Goal: Information Seeking & Learning: Learn about a topic

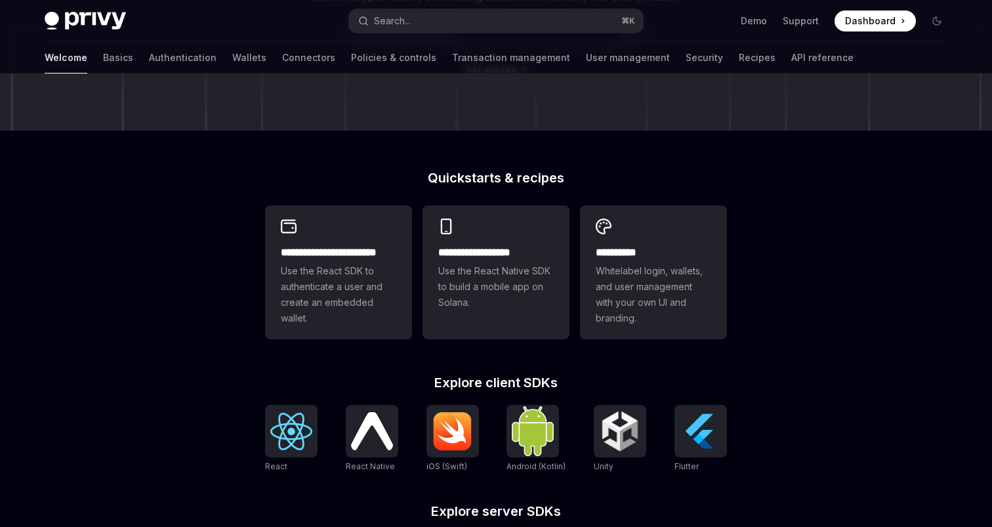
scroll to position [248, 0]
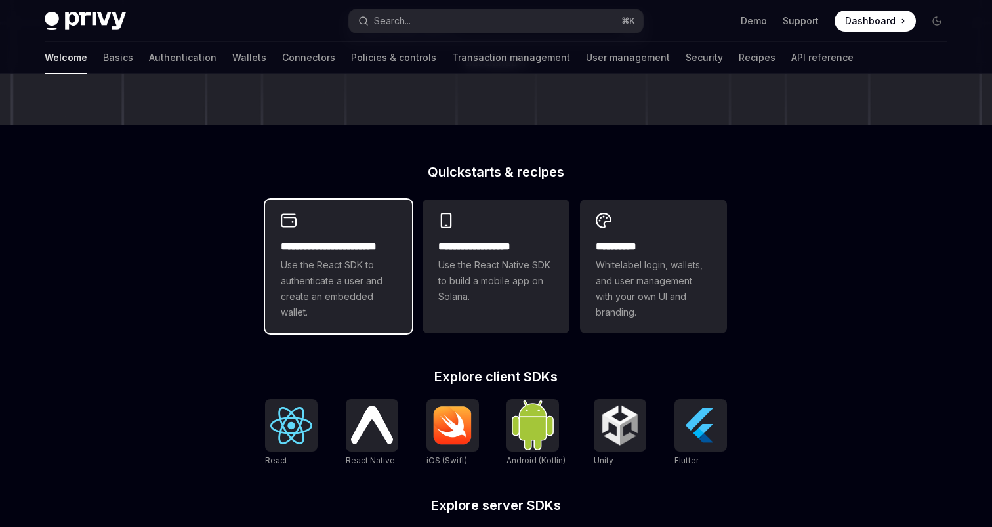
click at [337, 276] on span "Use the React SDK to authenticate a user and create an embedded wallet." at bounding box center [338, 288] width 115 height 63
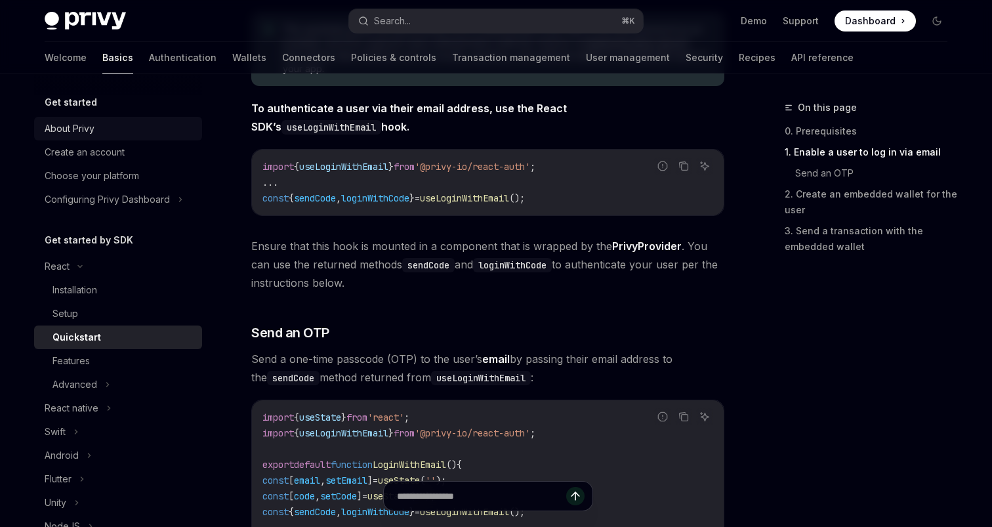
click at [77, 127] on div "About Privy" at bounding box center [70, 129] width 50 height 16
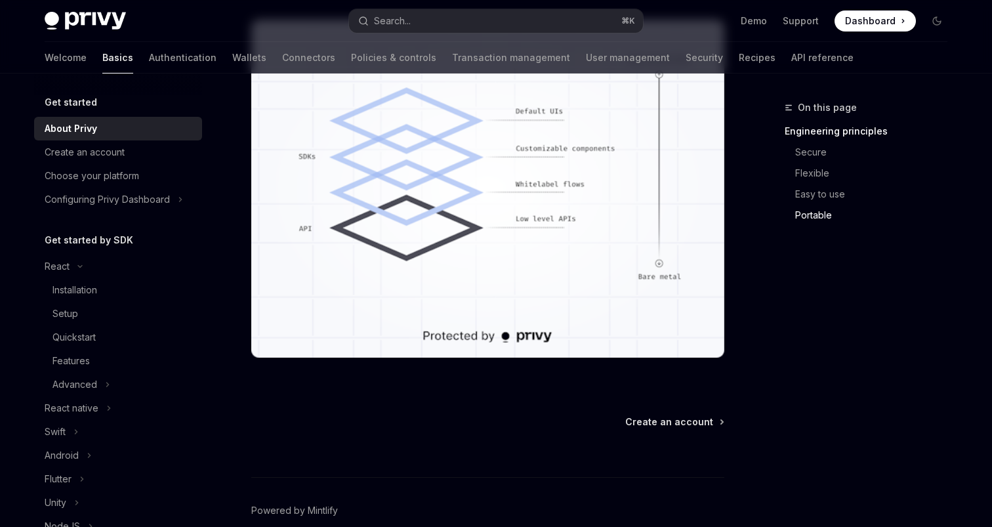
scroll to position [1241, 0]
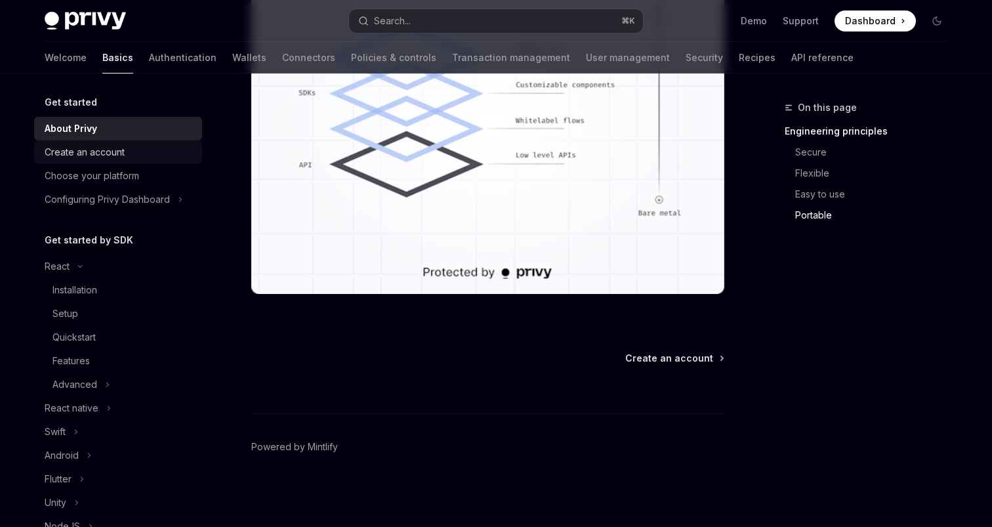
click at [83, 150] on div "Create an account" at bounding box center [85, 152] width 80 height 16
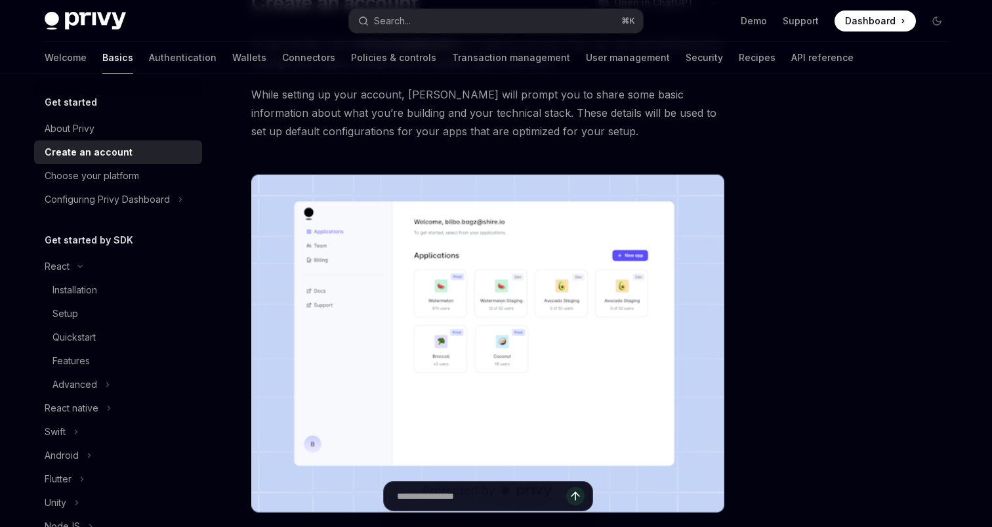
scroll to position [348, 0]
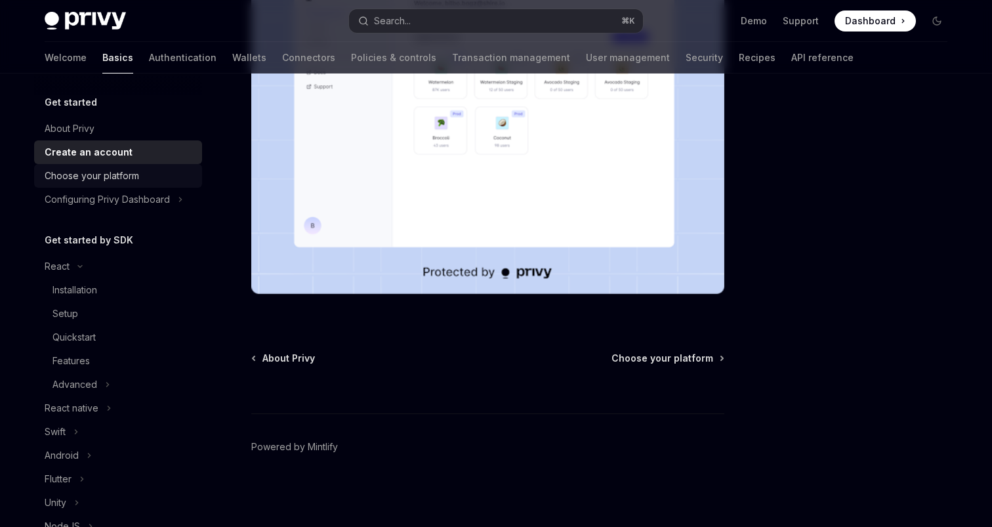
click at [77, 186] on link "Choose your platform" at bounding box center [118, 176] width 168 height 24
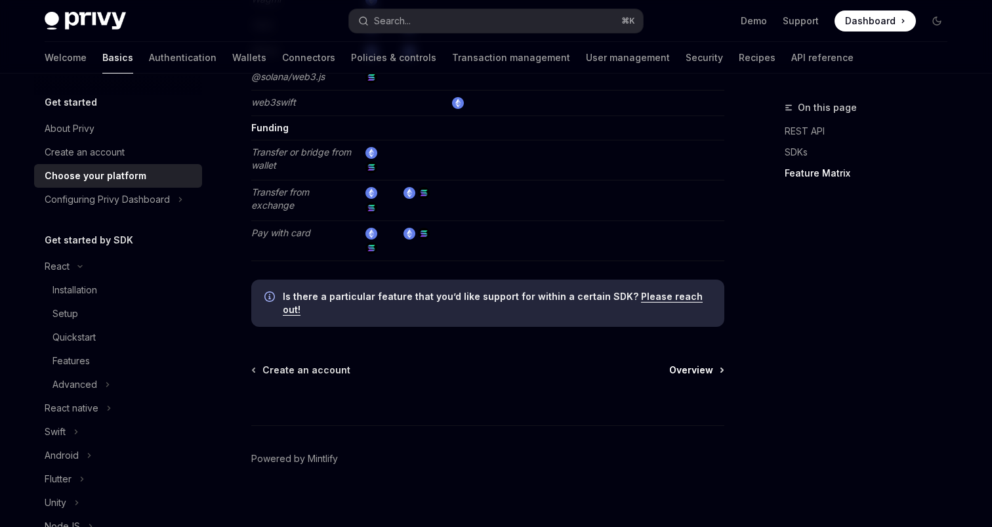
click at [705, 364] on span "Overview" at bounding box center [691, 370] width 44 height 13
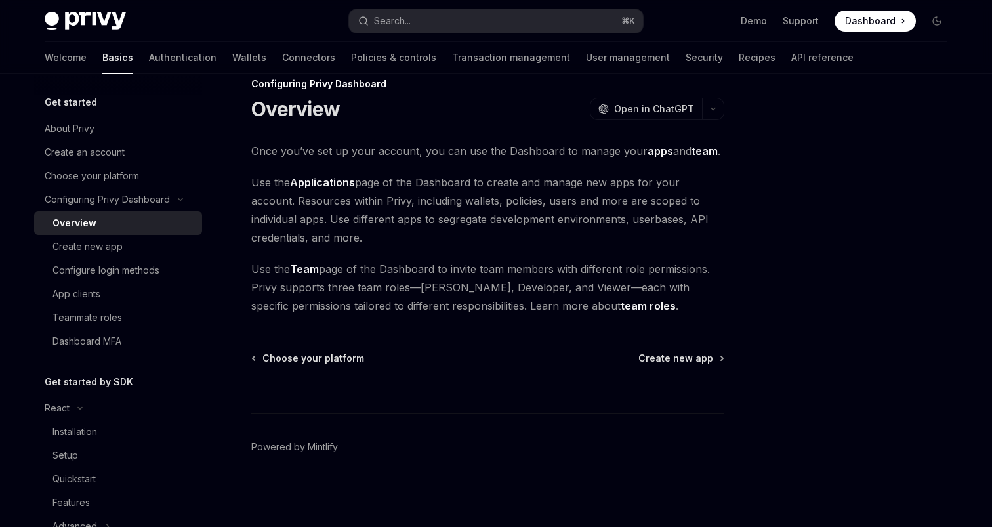
scroll to position [24, 0]
click at [672, 106] on span "Open in ChatGPT" at bounding box center [654, 108] width 80 height 13
click at [719, 102] on button "button" at bounding box center [713, 109] width 22 height 22
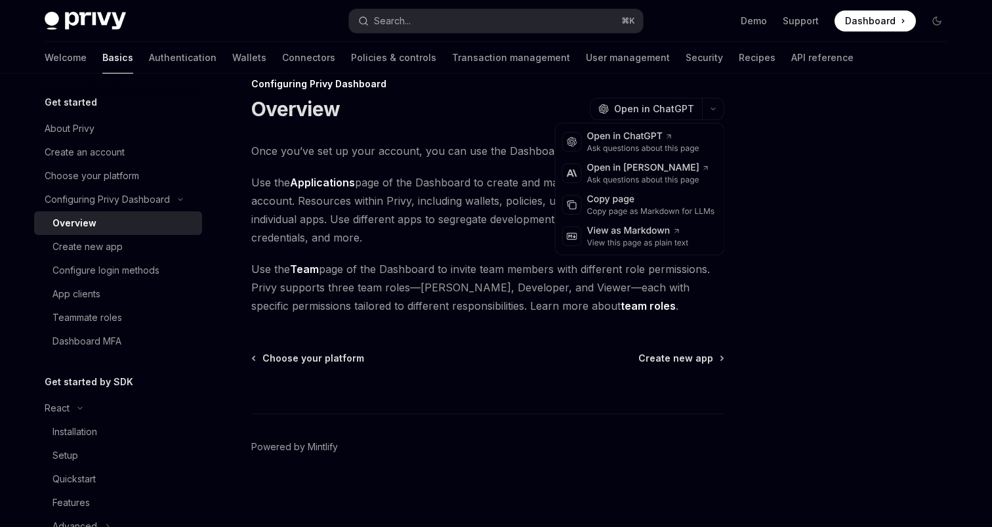
click at [781, 129] on div at bounding box center [858, 313] width 199 height 427
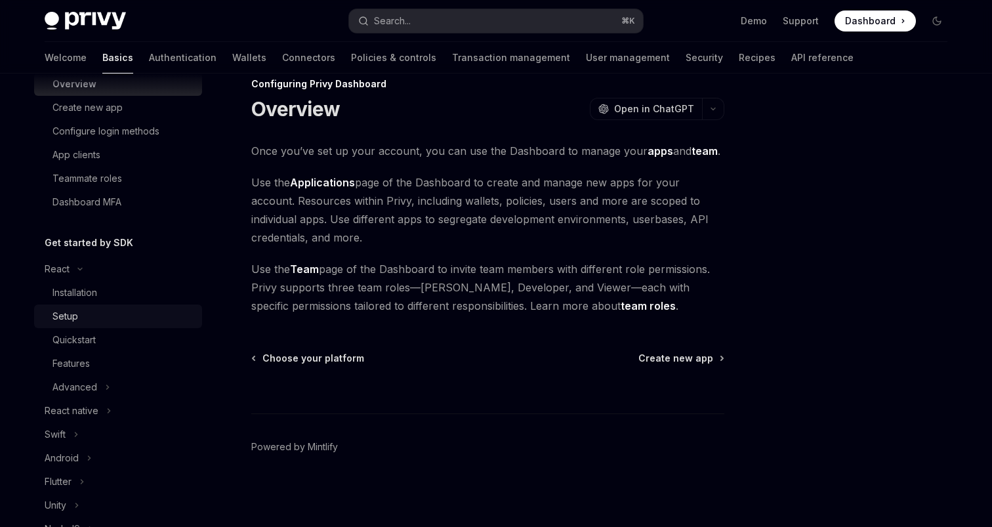
scroll to position [141, 0]
click at [102, 289] on div "Installation" at bounding box center [123, 291] width 142 height 16
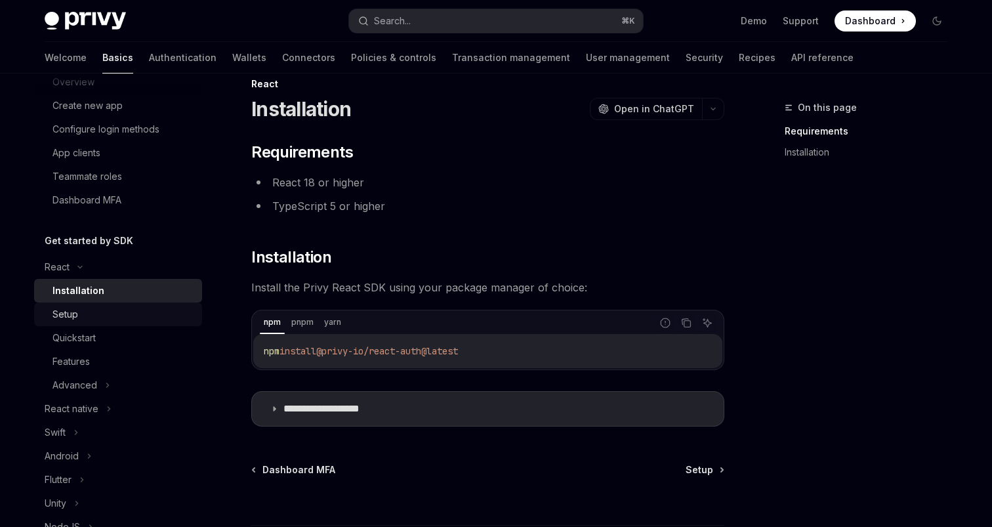
click at [100, 315] on div "Setup" at bounding box center [123, 314] width 142 height 16
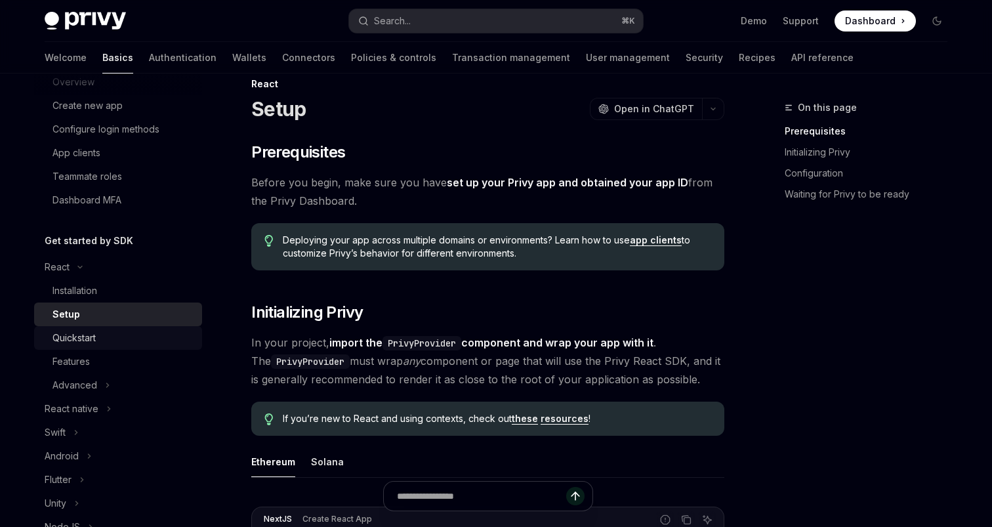
click at [101, 340] on div "Quickstart" at bounding box center [123, 338] width 142 height 16
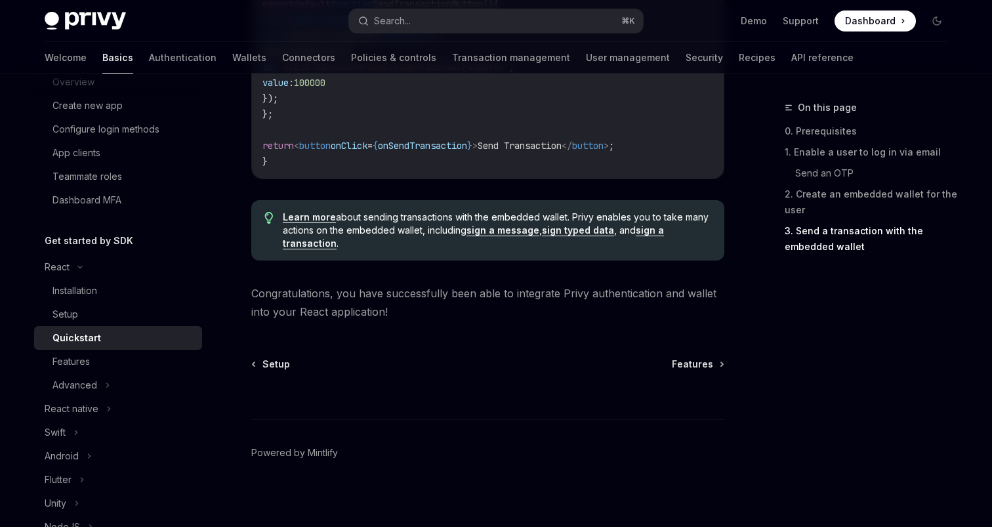
scroll to position [1388, 0]
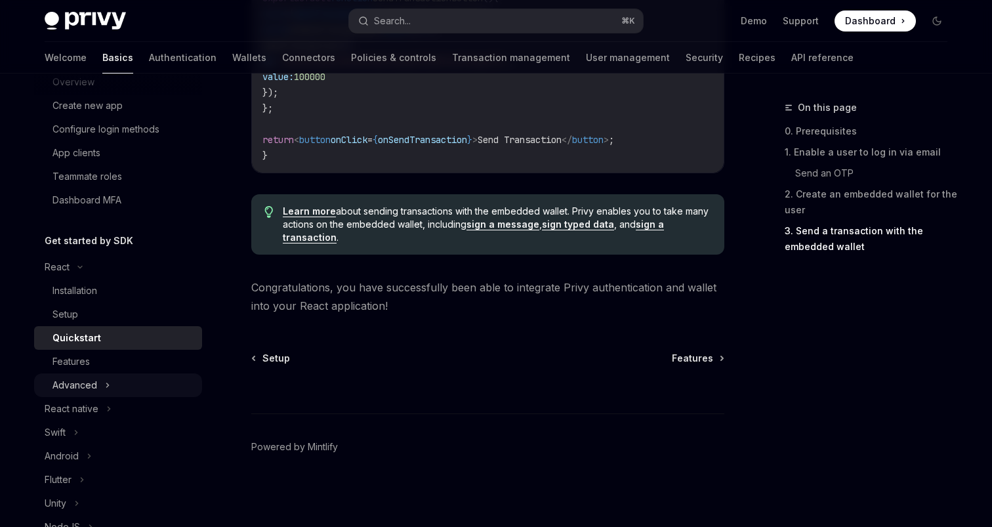
click at [98, 389] on div "Advanced" at bounding box center [118, 385] width 168 height 24
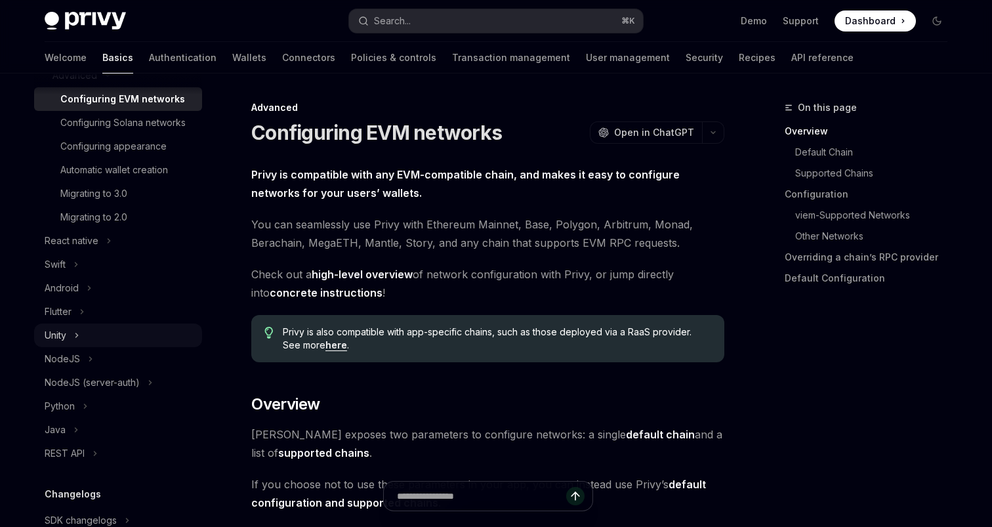
scroll to position [459, 0]
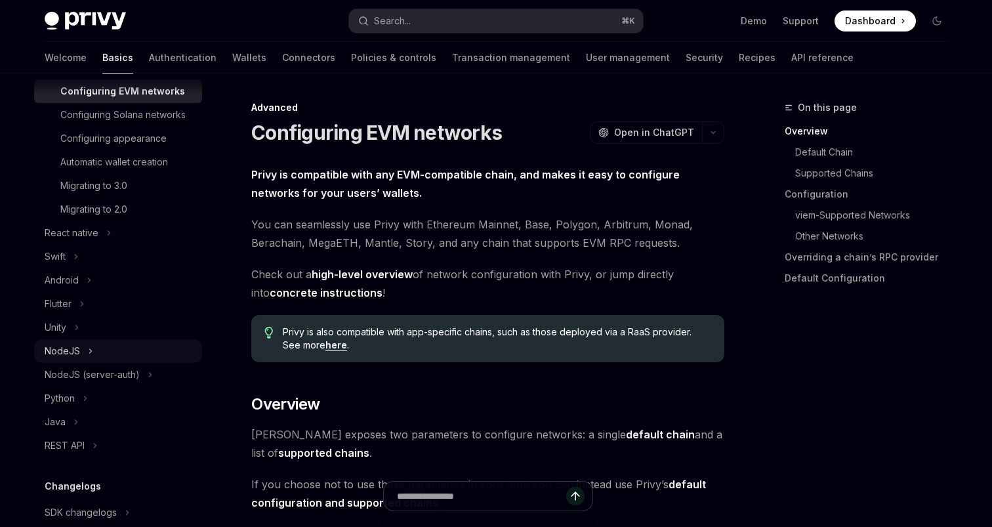
click at [86, 341] on div "NodeJS" at bounding box center [118, 351] width 168 height 24
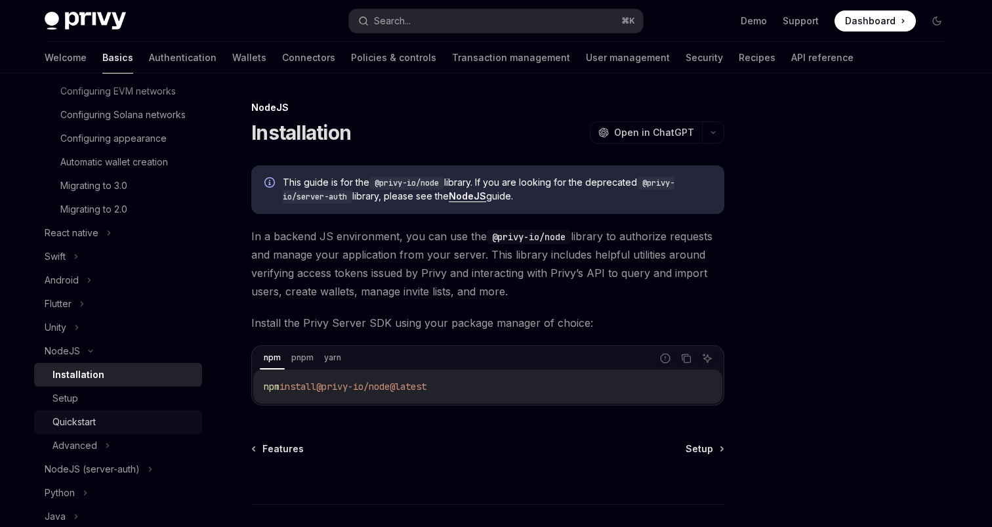
click at [97, 411] on link "Quickstart" at bounding box center [118, 422] width 168 height 24
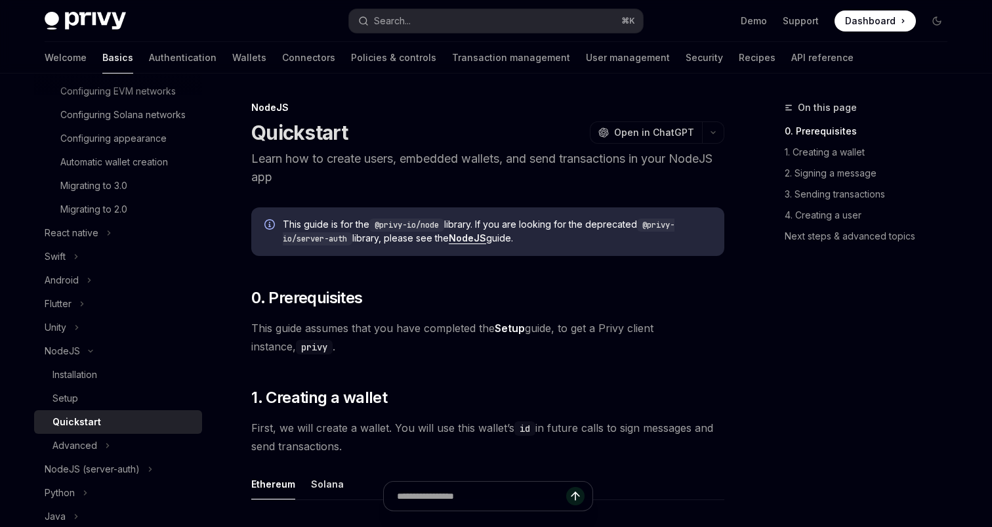
click at [97, 424] on div "Quickstart" at bounding box center [76, 422] width 49 height 16
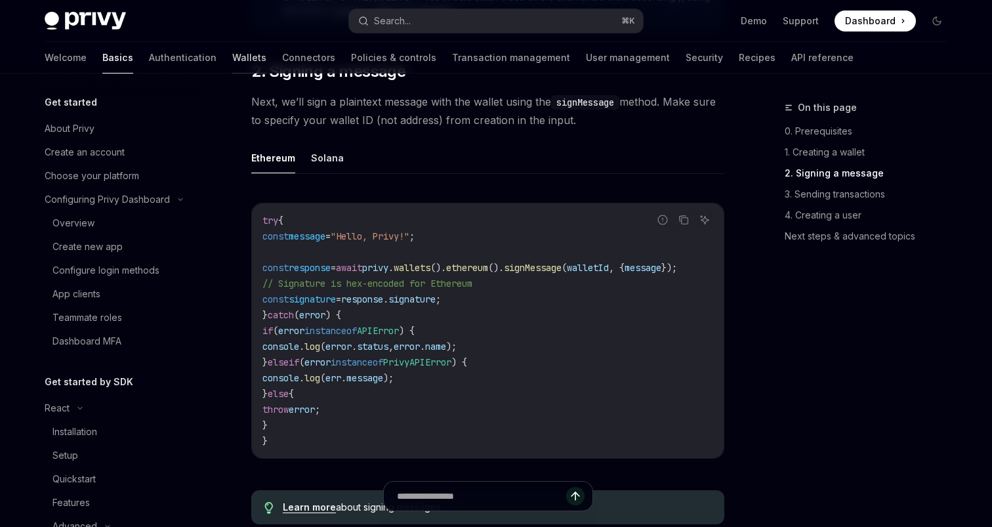
click at [232, 56] on link "Wallets" at bounding box center [249, 57] width 34 height 31
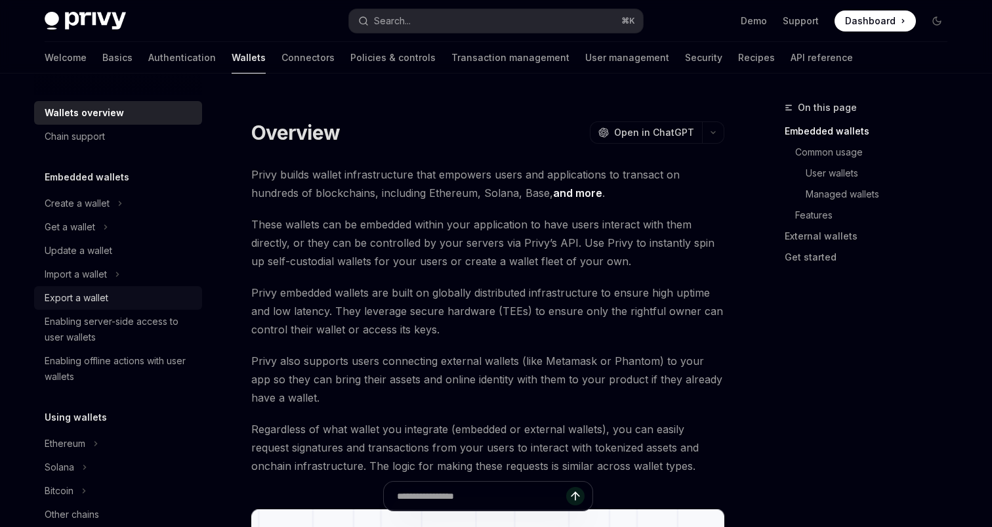
click at [117, 286] on link "Export a wallet" at bounding box center [118, 298] width 168 height 24
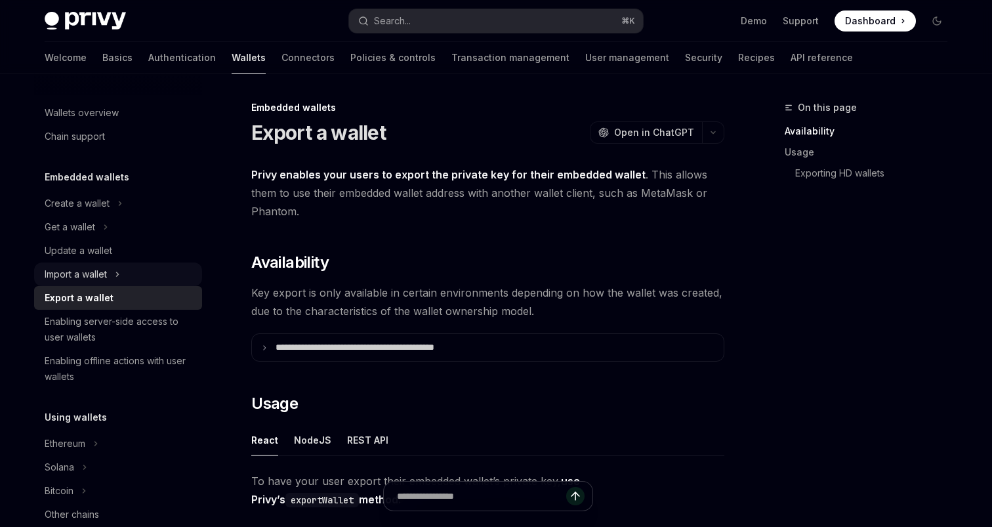
click at [117, 276] on icon at bounding box center [117, 274] width 5 height 16
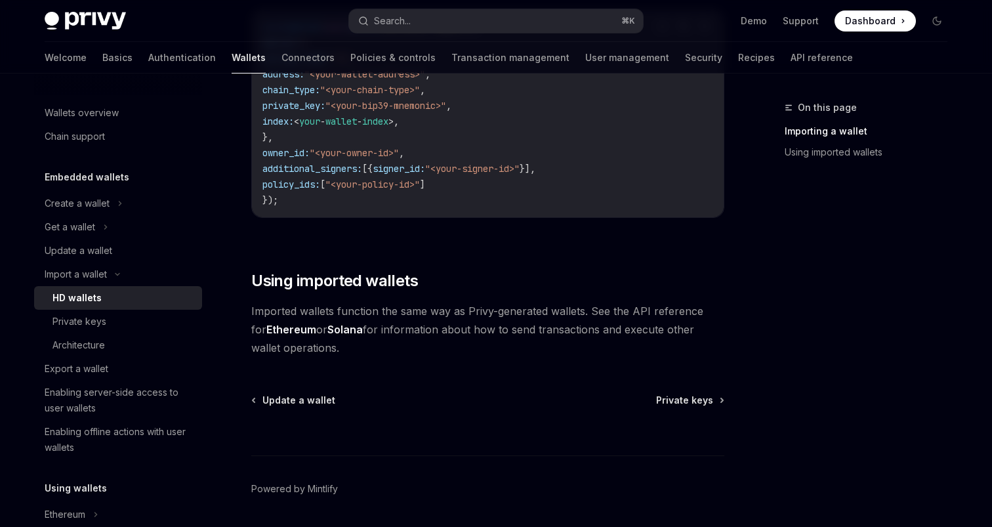
scroll to position [1022, 0]
click at [135, 322] on div "Private keys" at bounding box center [123, 322] width 142 height 16
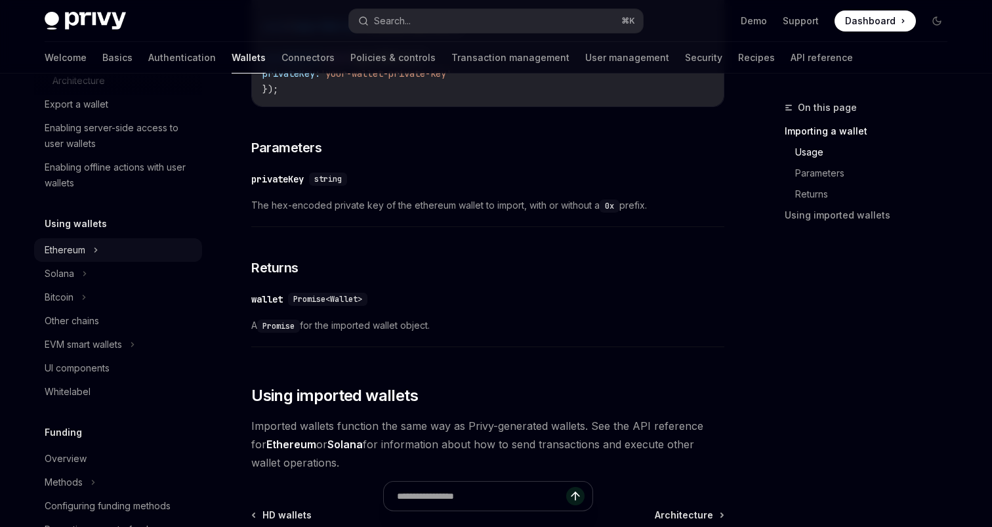
click at [84, 250] on div "Ethereum" at bounding box center [65, 250] width 41 height 16
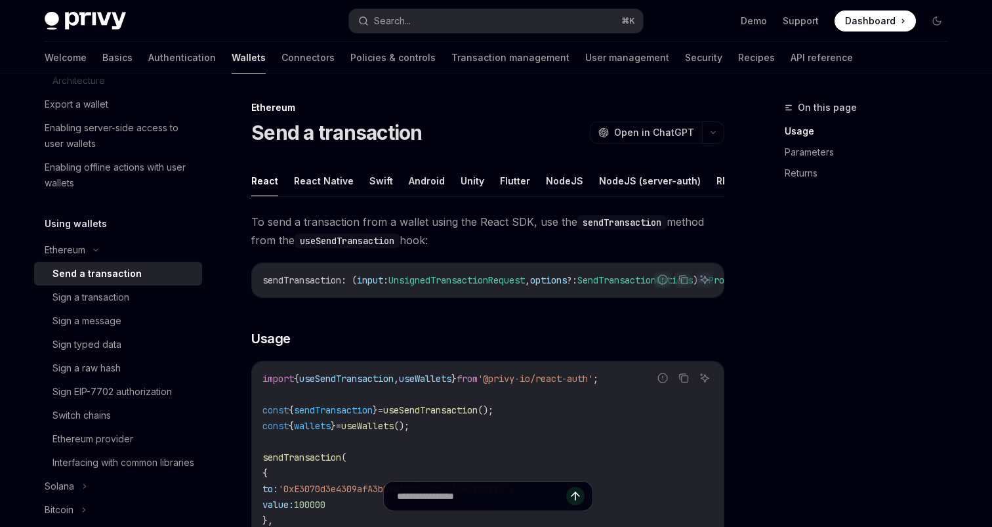
click at [89, 230] on h5 "Using wallets" at bounding box center [76, 224] width 62 height 16
click at [89, 245] on div "Ethereum" at bounding box center [118, 250] width 168 height 24
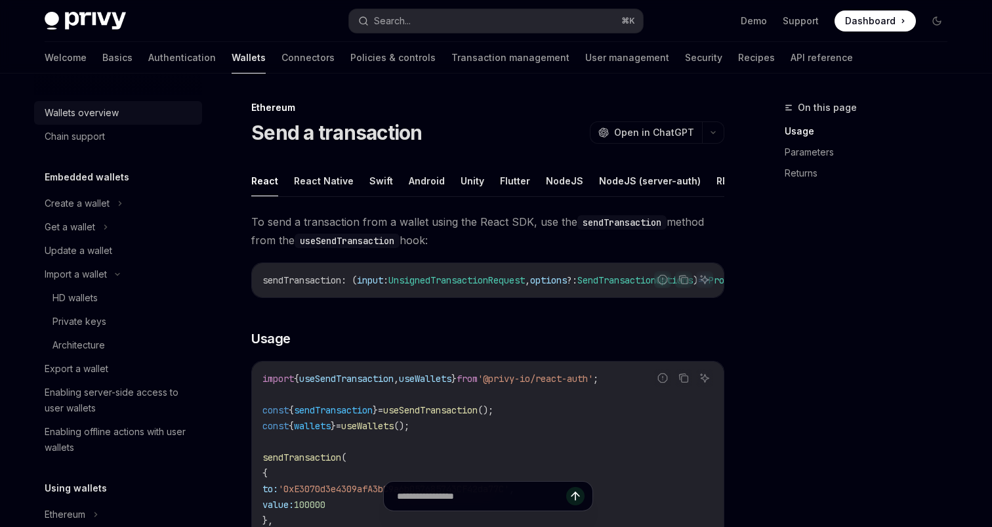
click at [84, 122] on link "Wallets overview" at bounding box center [118, 113] width 168 height 24
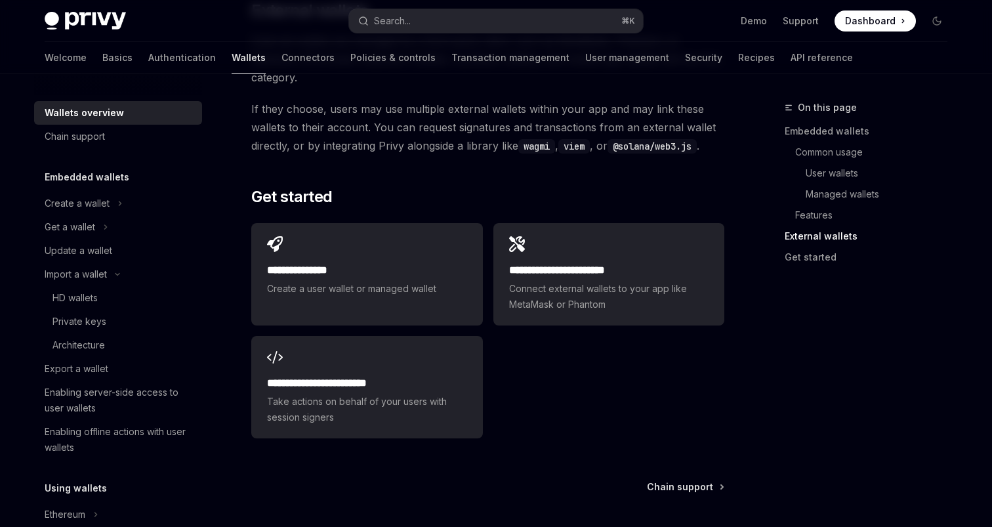
scroll to position [2081, 0]
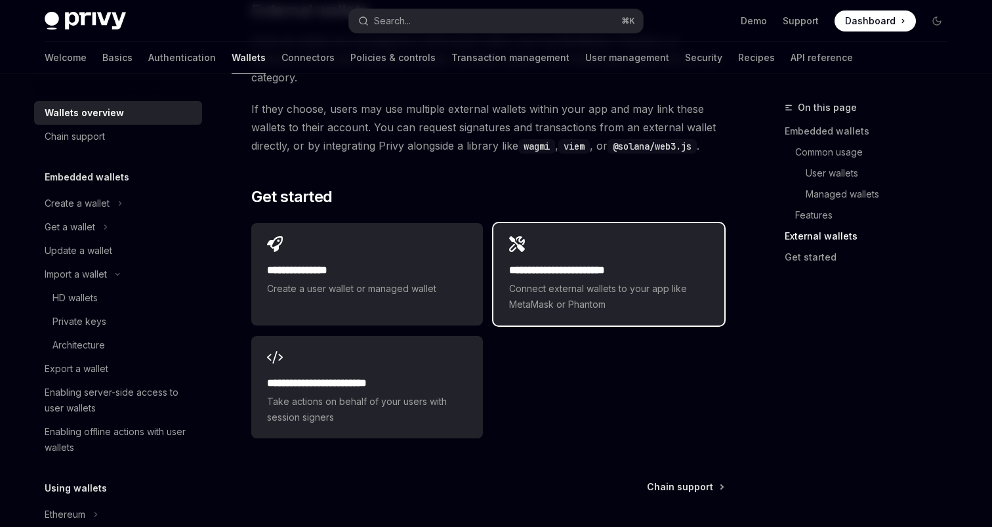
click at [533, 262] on h2 "**********" at bounding box center [608, 270] width 199 height 16
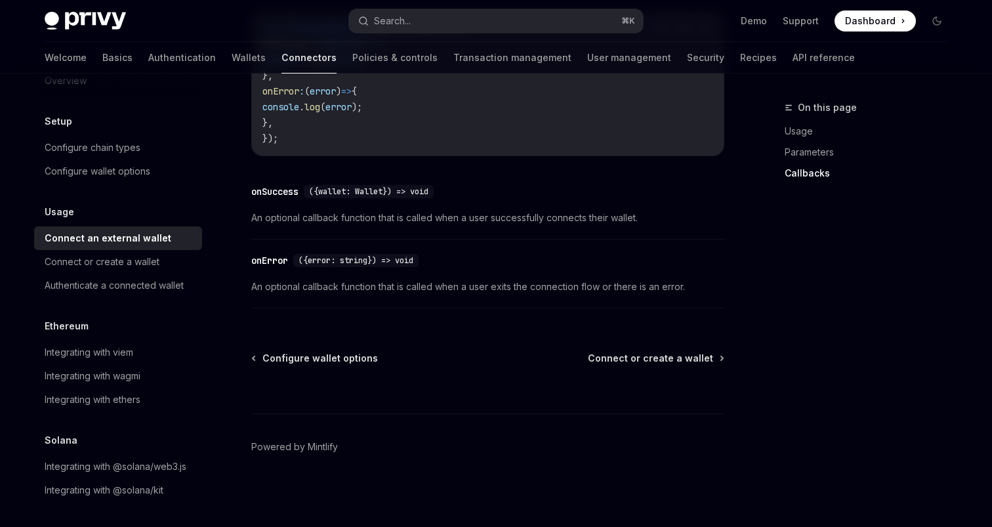
scroll to position [9, 0]
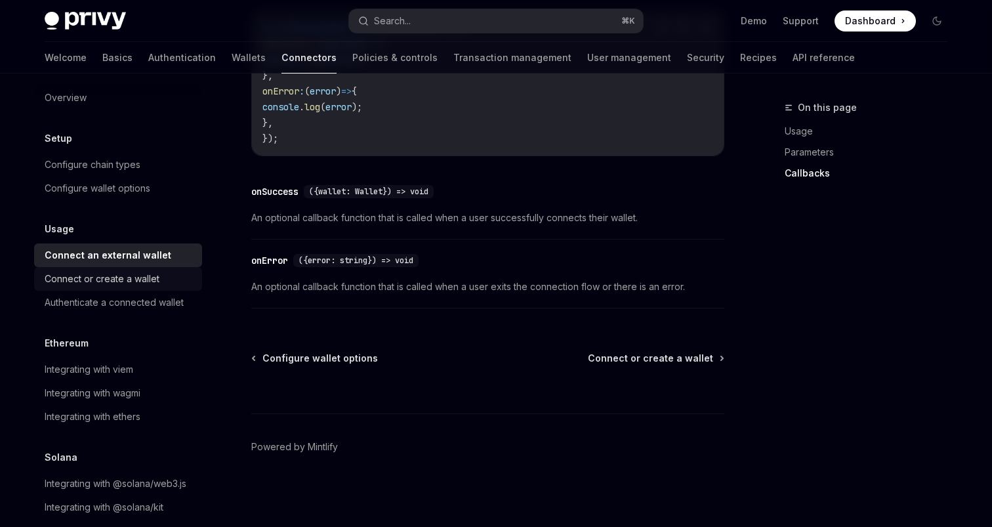
click at [118, 283] on div "Connect or create a wallet" at bounding box center [102, 279] width 115 height 16
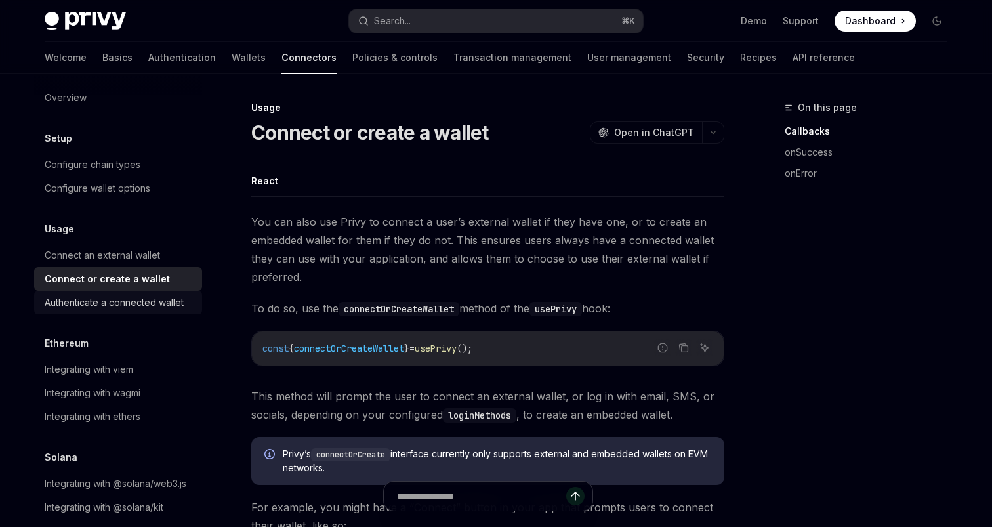
click at [138, 312] on link "Authenticate a connected wallet" at bounding box center [118, 303] width 168 height 24
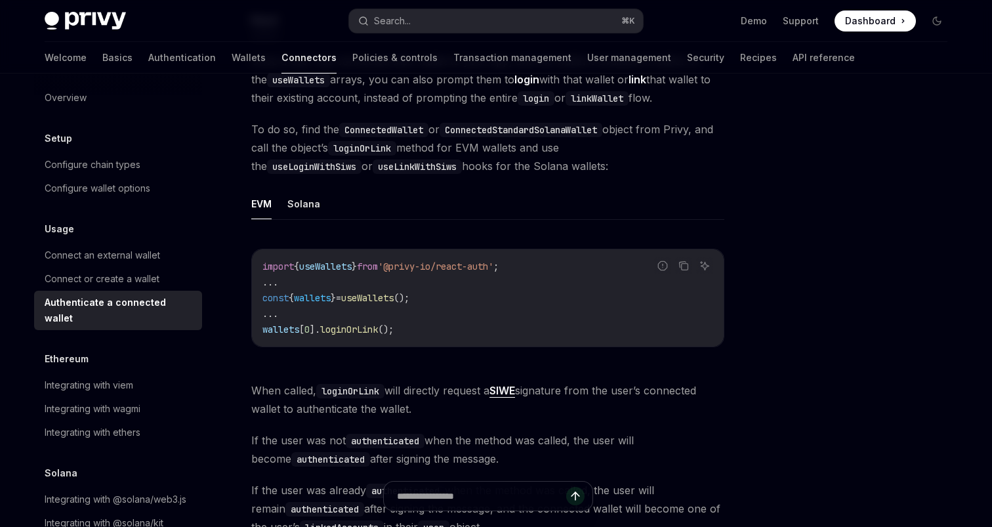
scroll to position [168, 0]
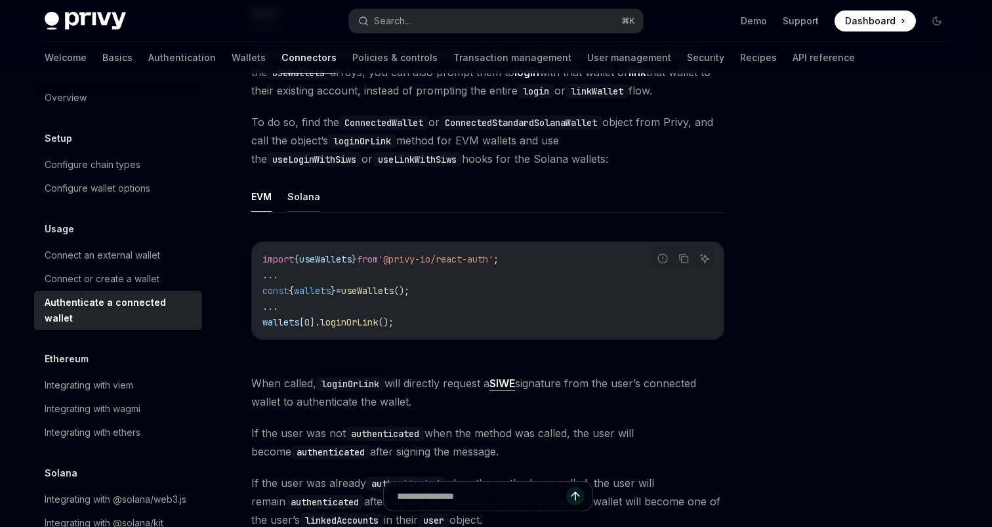
click at [304, 194] on button "Solana" at bounding box center [303, 196] width 33 height 31
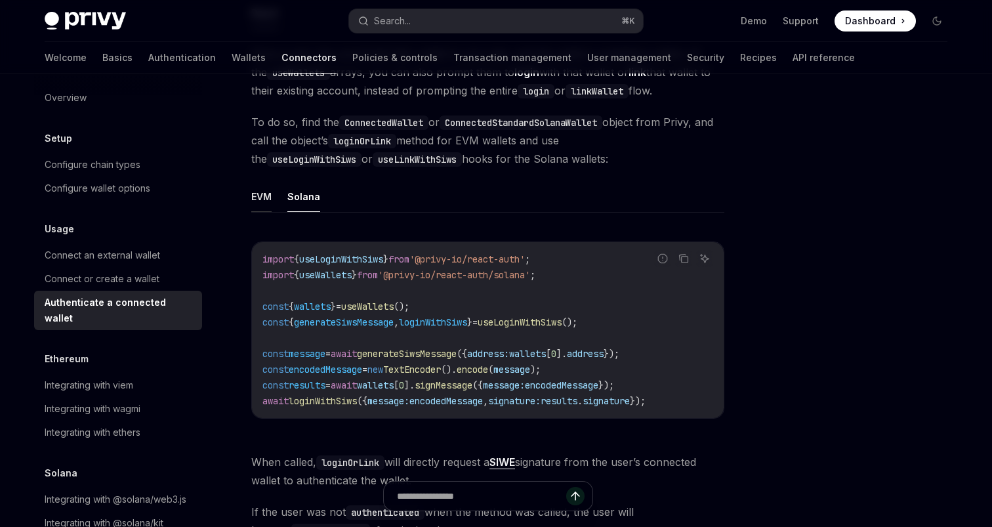
click at [271, 197] on button "EVM" at bounding box center [261, 196] width 20 height 31
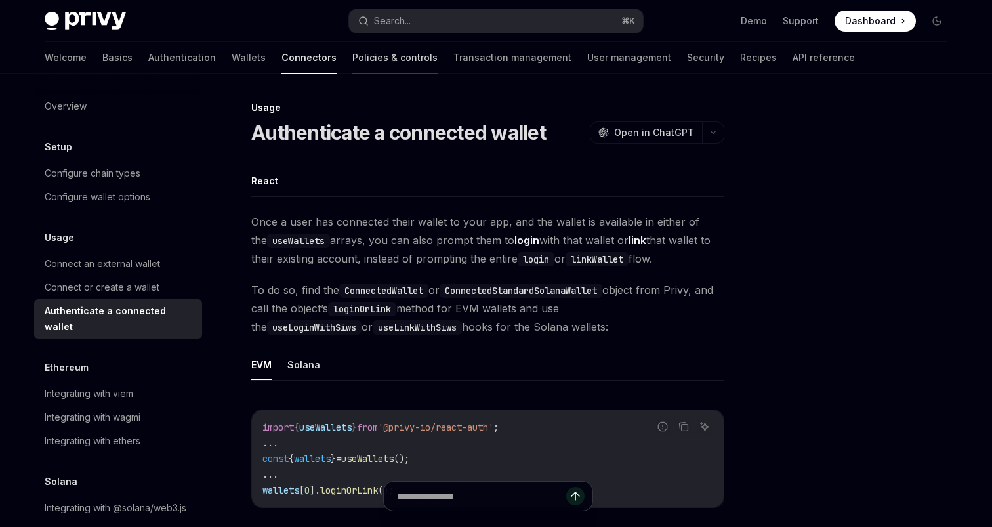
click at [352, 58] on link "Policies & controls" at bounding box center [394, 57] width 85 height 31
type textarea "*"
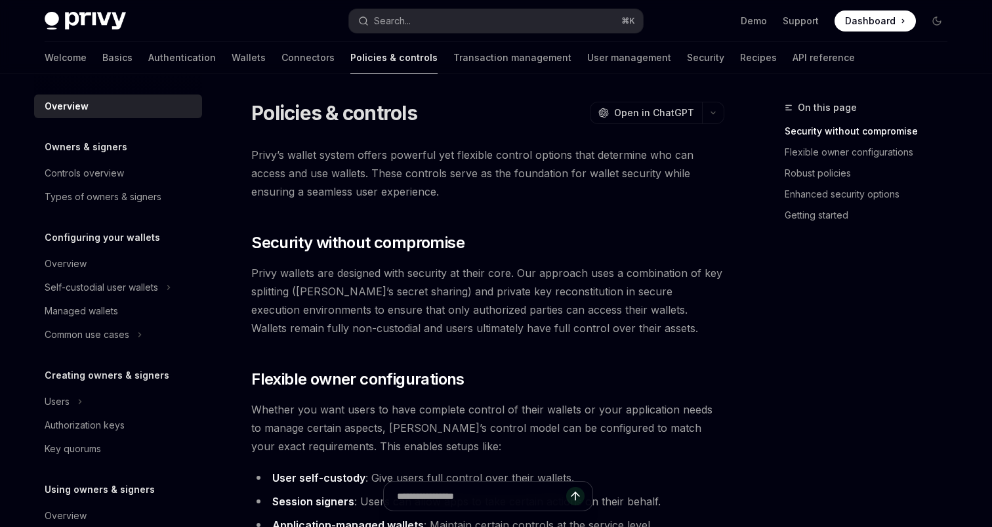
scroll to position [3, 0]
